Goal: Information Seeking & Learning: Understand process/instructions

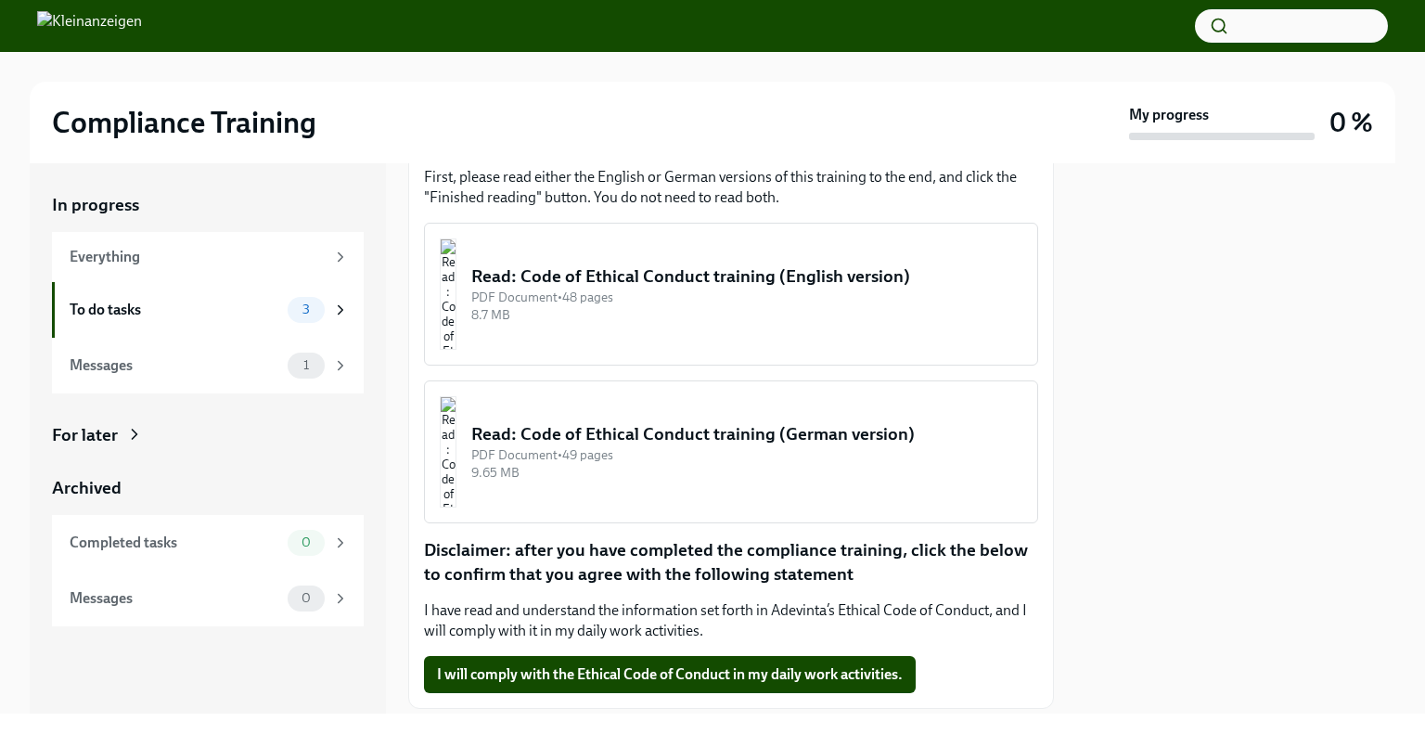
scroll to position [222, 0]
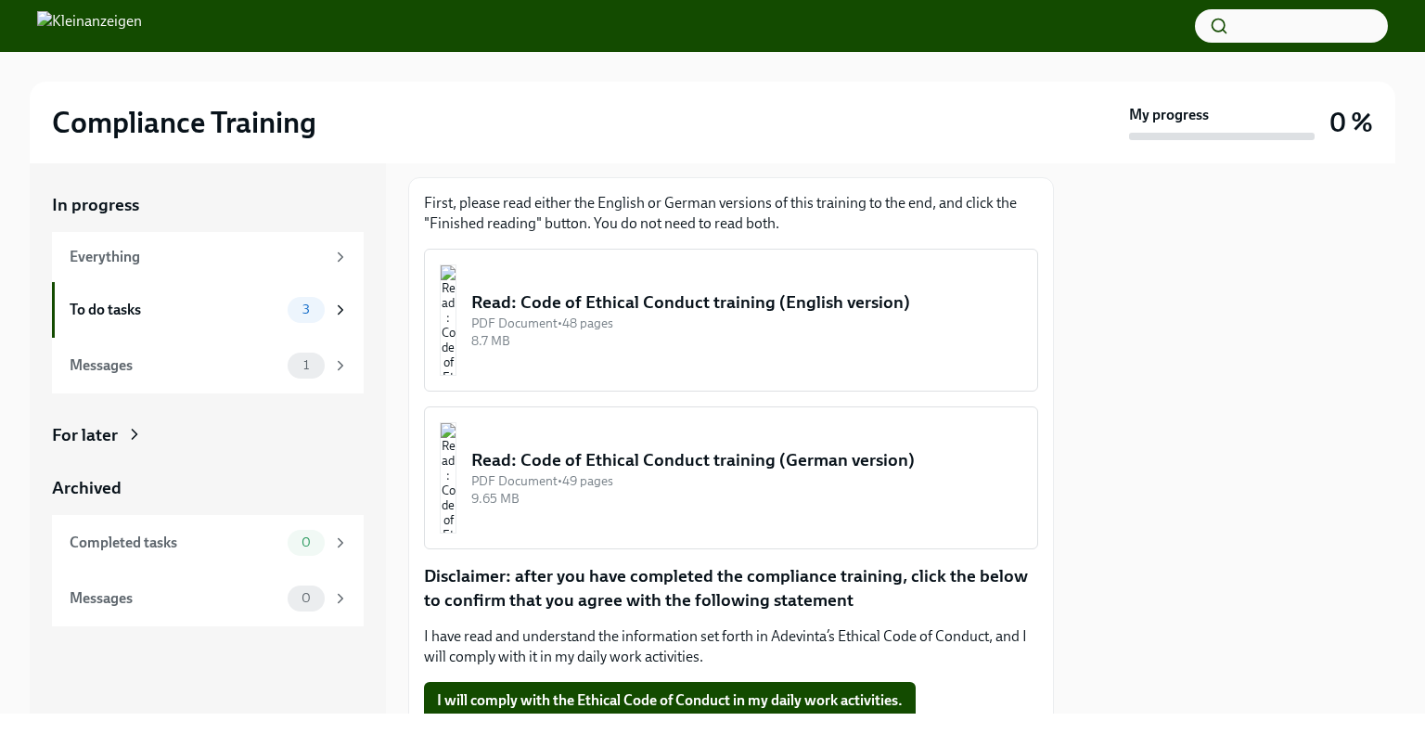
click at [636, 472] on div "Read: Code of Ethical Conduct training (German version)" at bounding box center [746, 460] width 551 height 24
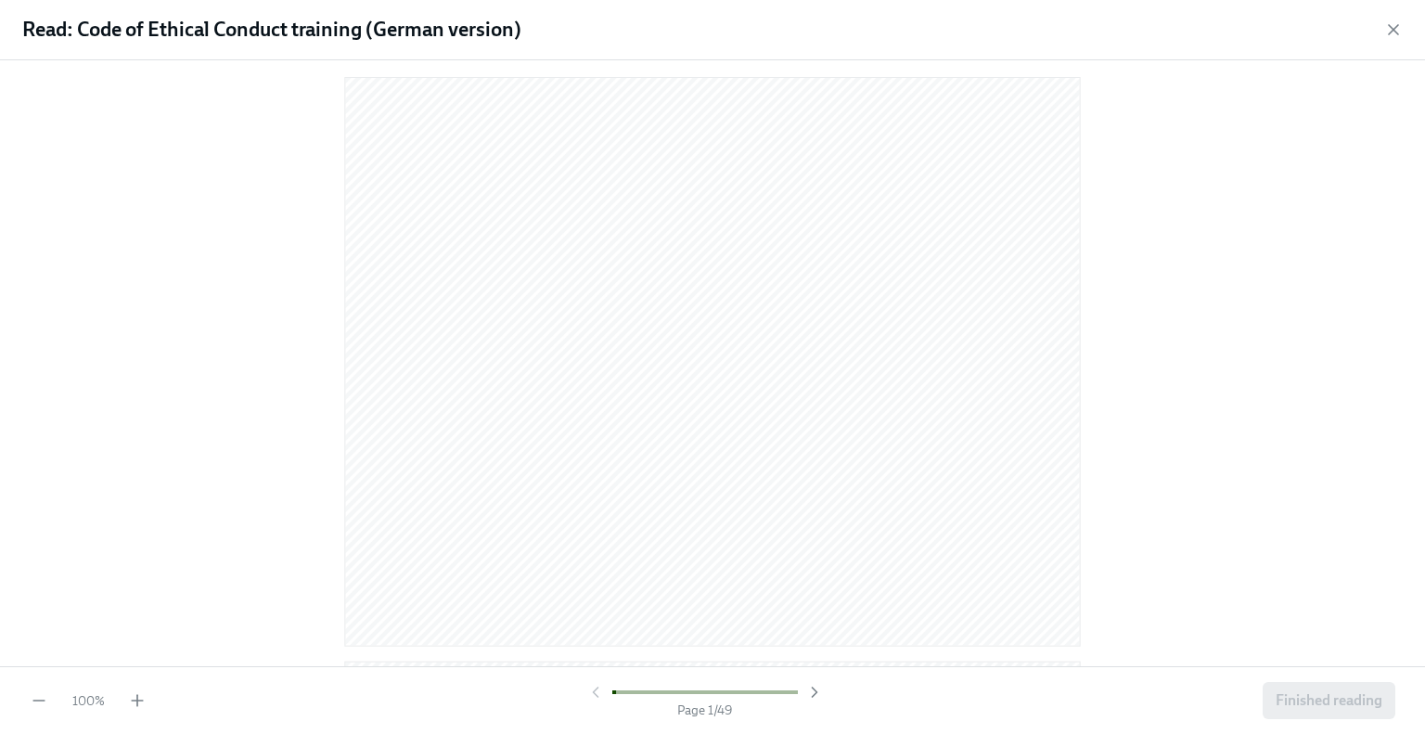
scroll to position [0, 0]
click at [809, 697] on icon "button" at bounding box center [815, 692] width 19 height 19
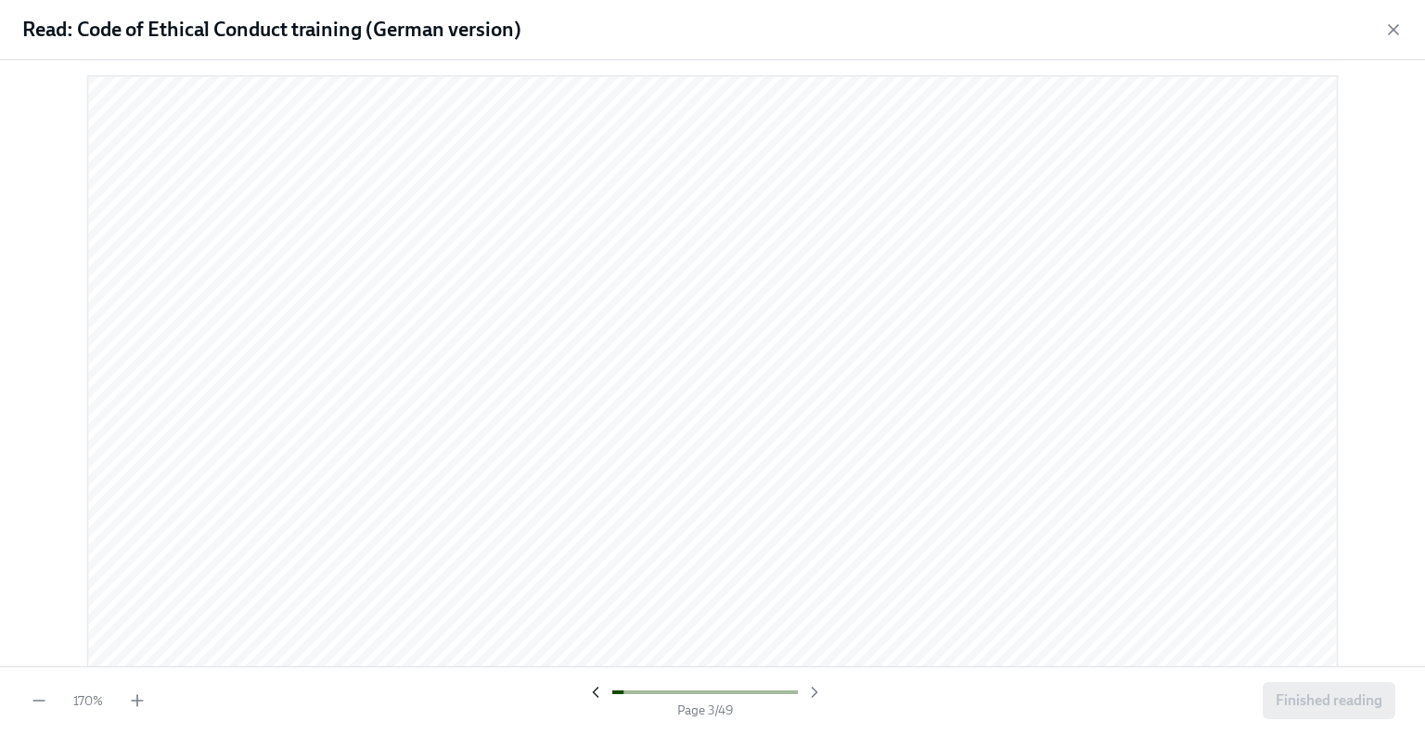
click at [591, 690] on icon "button" at bounding box center [596, 692] width 19 height 19
click at [591, 690] on div at bounding box center [706, 692] width 238 height 19
click at [817, 694] on icon "button" at bounding box center [815, 692] width 19 height 19
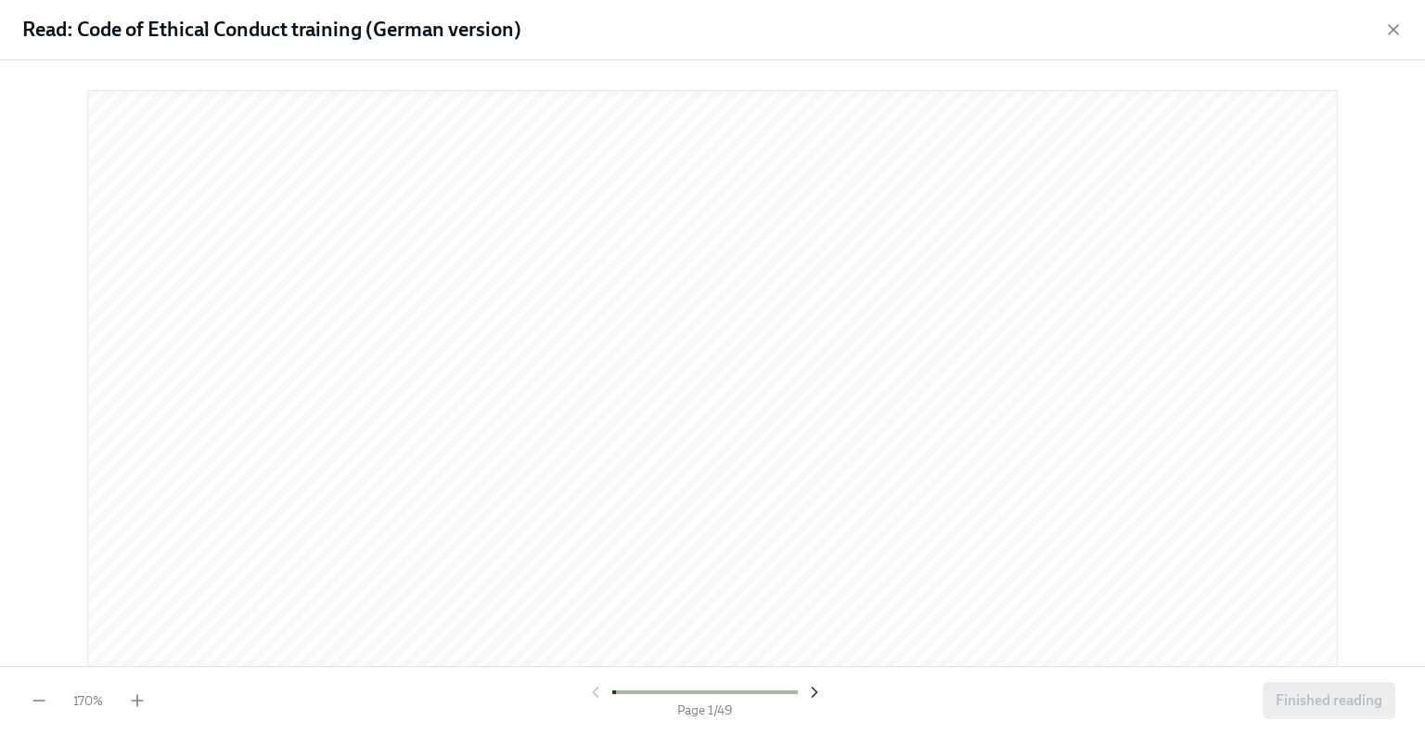
scroll to position [15, 0]
click at [817, 694] on icon "button" at bounding box center [815, 692] width 19 height 19
click at [598, 702] on div "Page 3 / 49" at bounding box center [706, 701] width 238 height 36
click at [598, 690] on icon "button" at bounding box center [596, 692] width 19 height 19
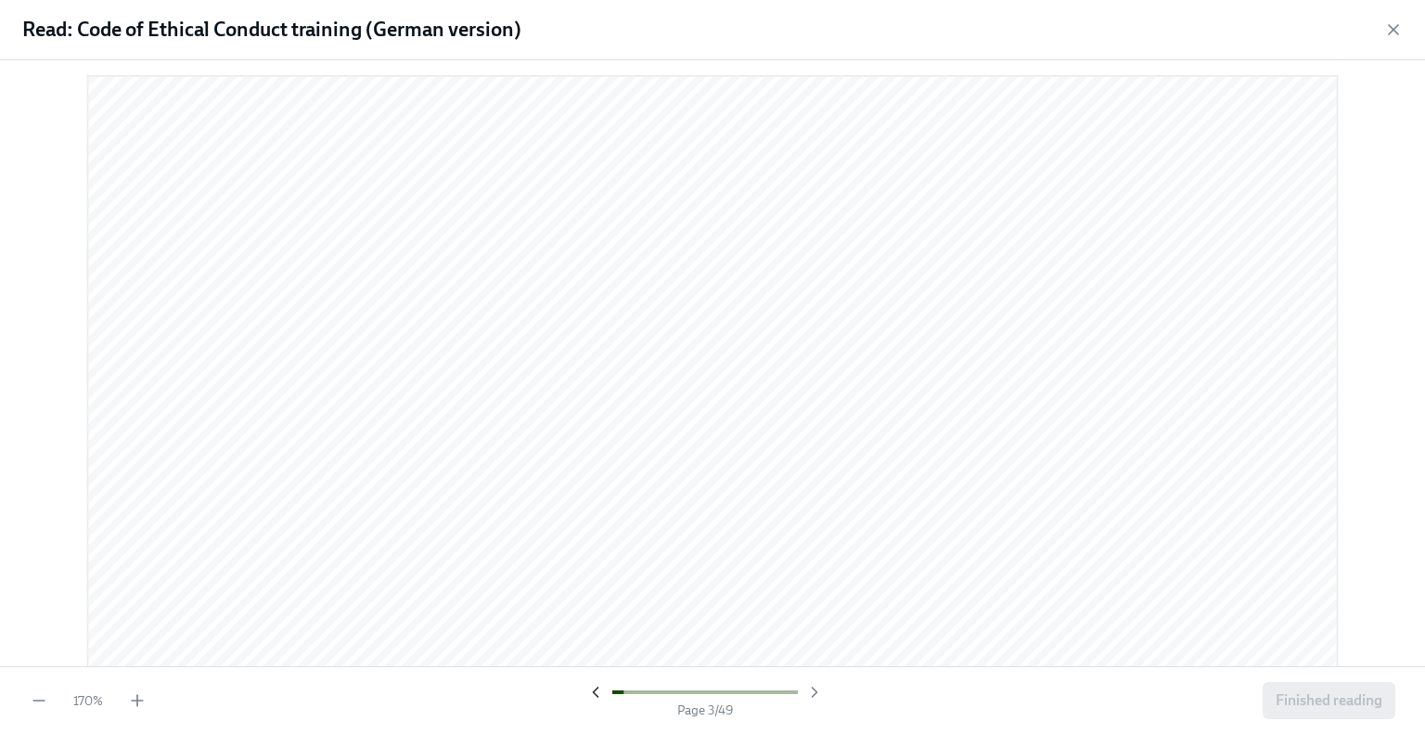
scroll to position [1980, 0]
click at [598, 690] on icon "button" at bounding box center [596, 692] width 19 height 19
click at [137, 704] on icon "button" at bounding box center [137, 700] width 0 height 11
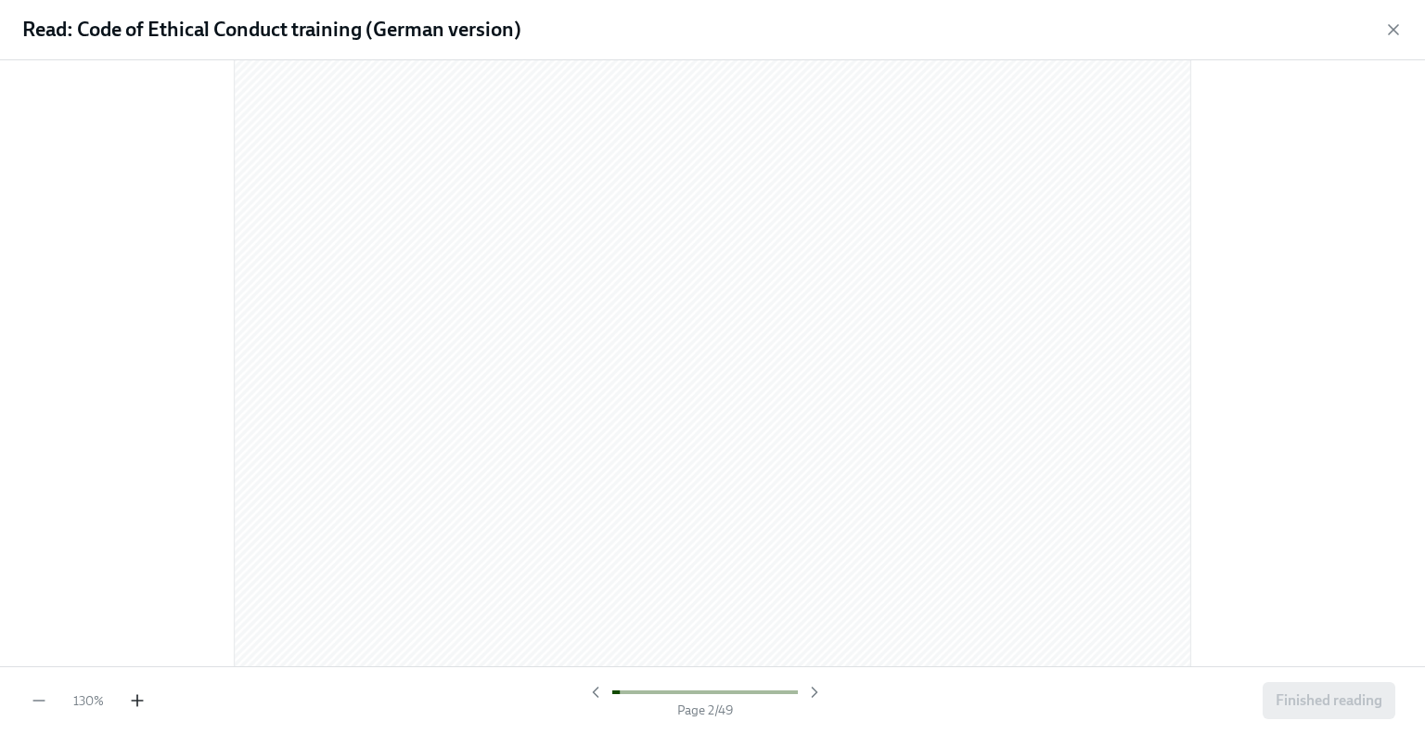
click at [137, 704] on icon "button" at bounding box center [137, 700] width 0 height 11
click at [134, 712] on div "170 % Page 2 / 49 Finished reading" at bounding box center [712, 700] width 1425 height 68
click at [137, 704] on icon "button" at bounding box center [137, 700] width 0 height 11
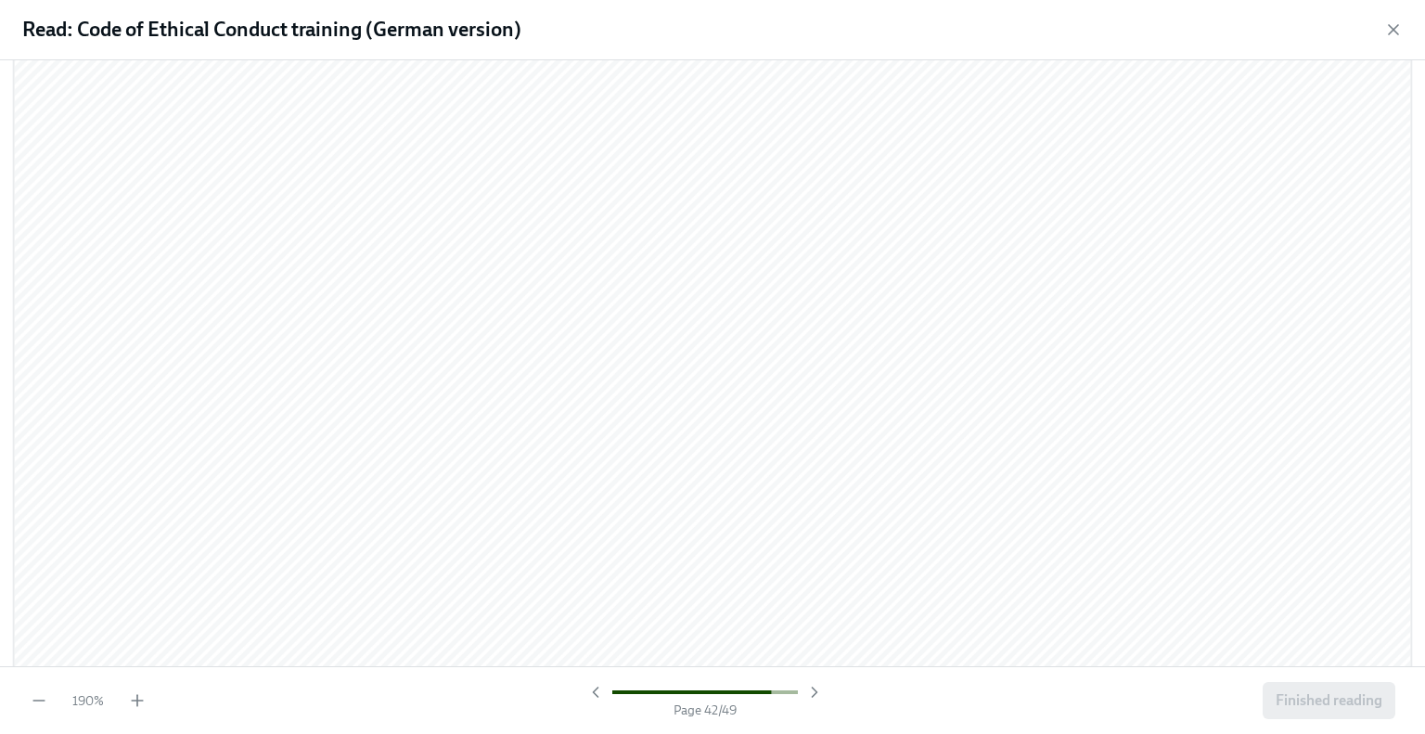
drag, startPoint x: 1373, startPoint y: 728, endPoint x: 1199, endPoint y: 32, distance: 717.5
click at [1199, 32] on div "Read: Code of Ethical Conduct training (German version)" at bounding box center [712, 30] width 1425 height 60
click at [1322, 704] on span "Finished reading" at bounding box center [1329, 700] width 107 height 19
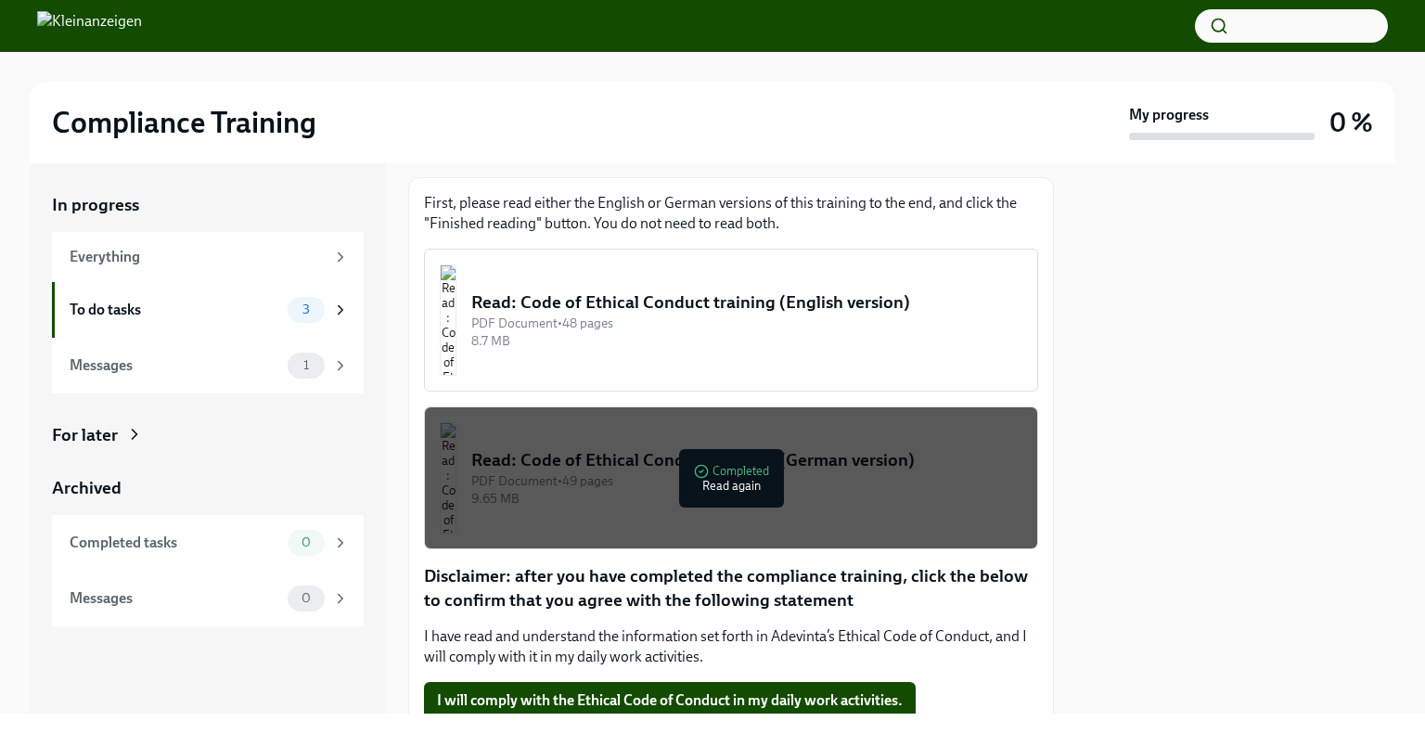
click at [1121, 504] on div at bounding box center [1236, 438] width 319 height 550
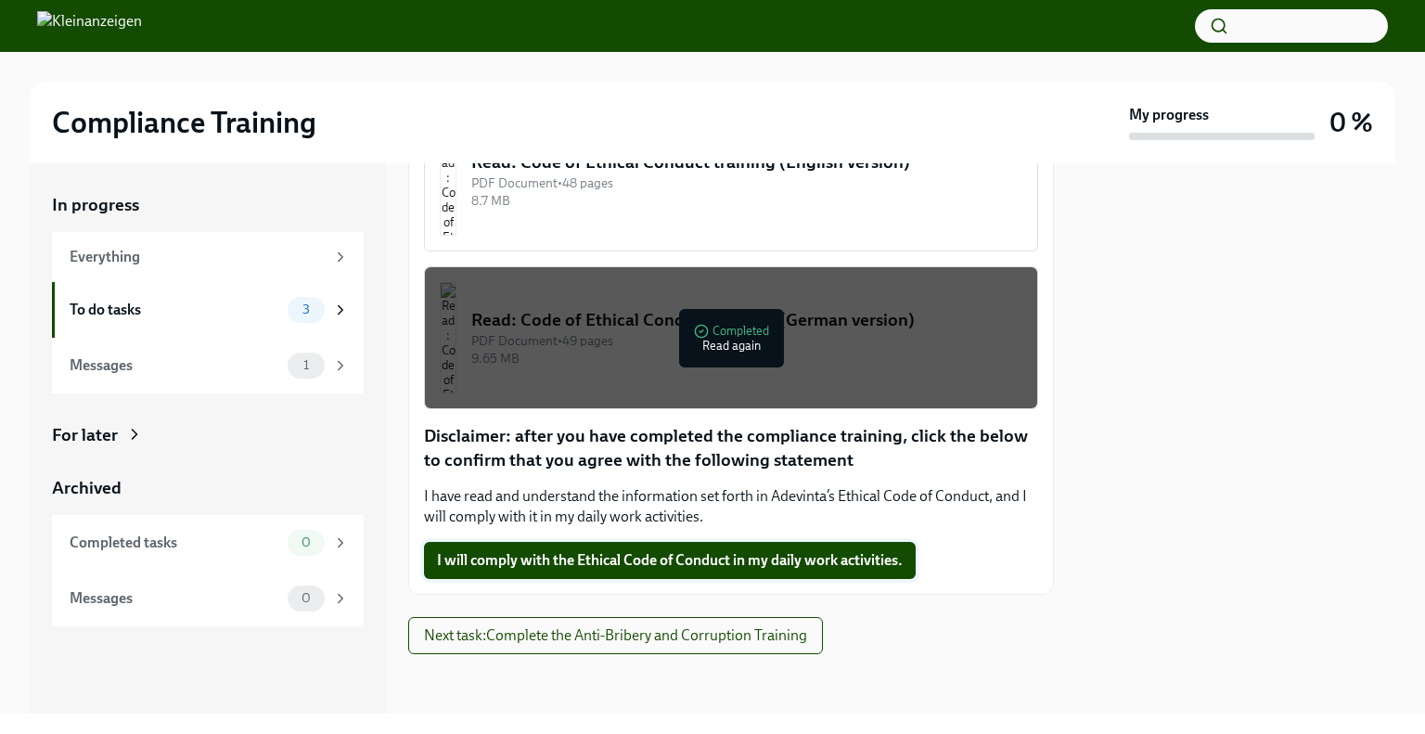
click at [736, 562] on span "I will comply with the Ethical Code of Conduct in my daily work activities." at bounding box center [670, 560] width 466 height 19
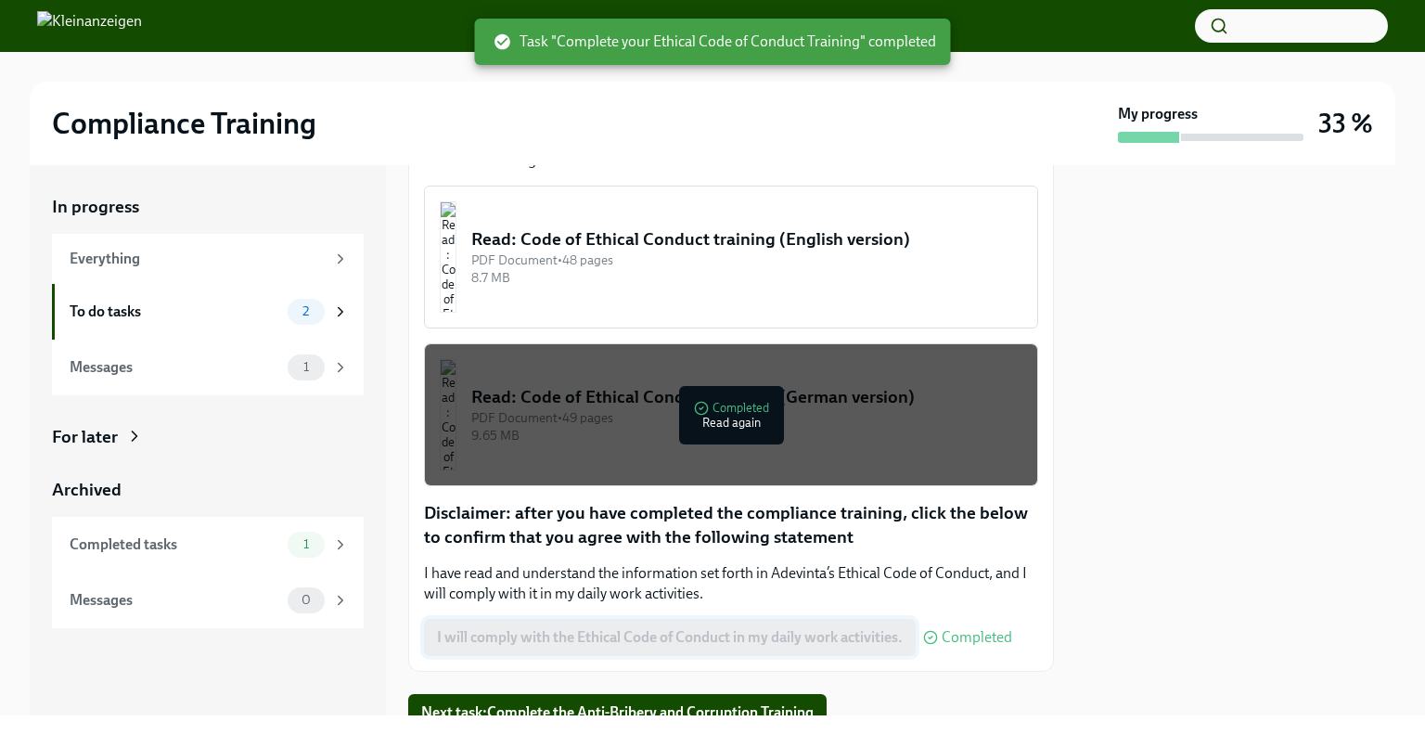
scroll to position [380, 0]
